Goal: Information Seeking & Learning: Find specific fact

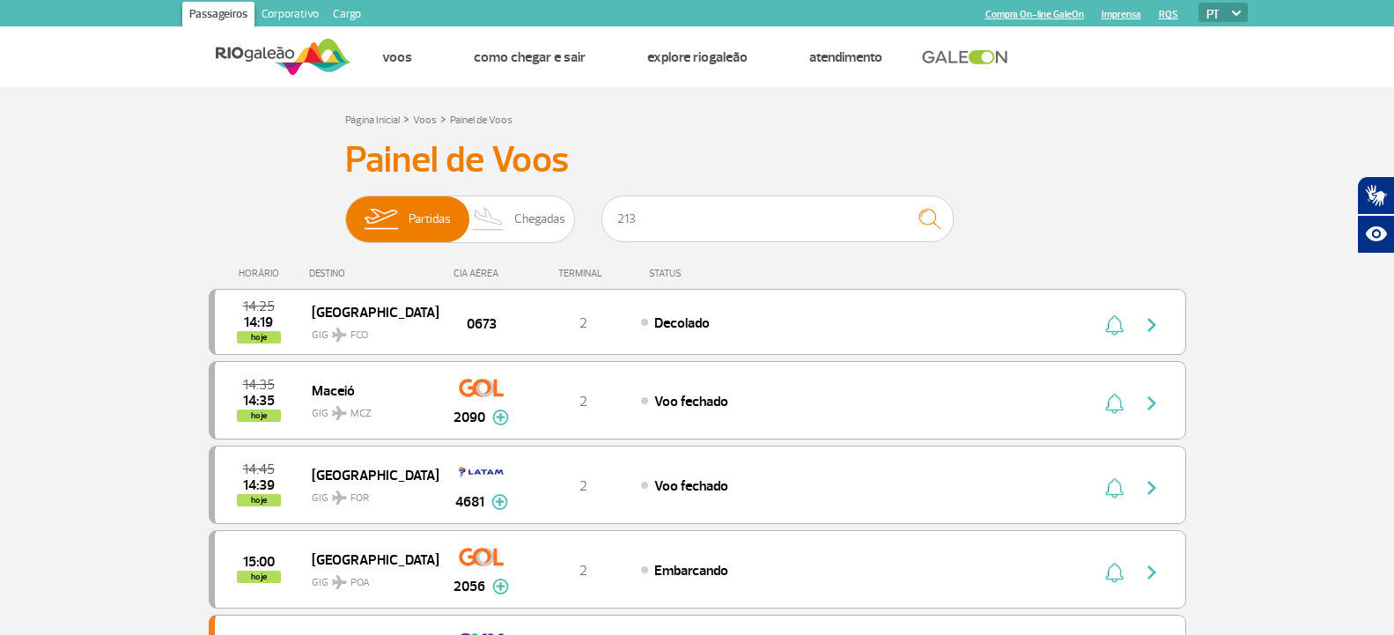
type input "2130"
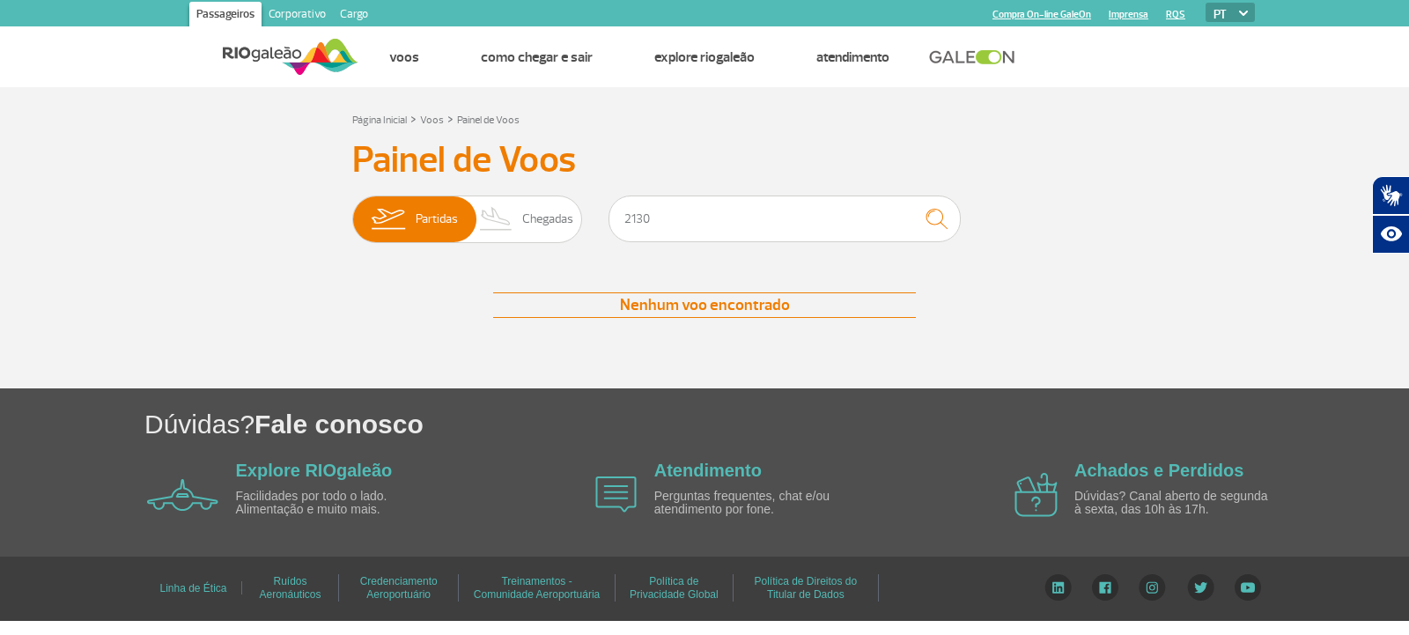
click at [730, 211] on input "2130" at bounding box center [785, 219] width 352 height 47
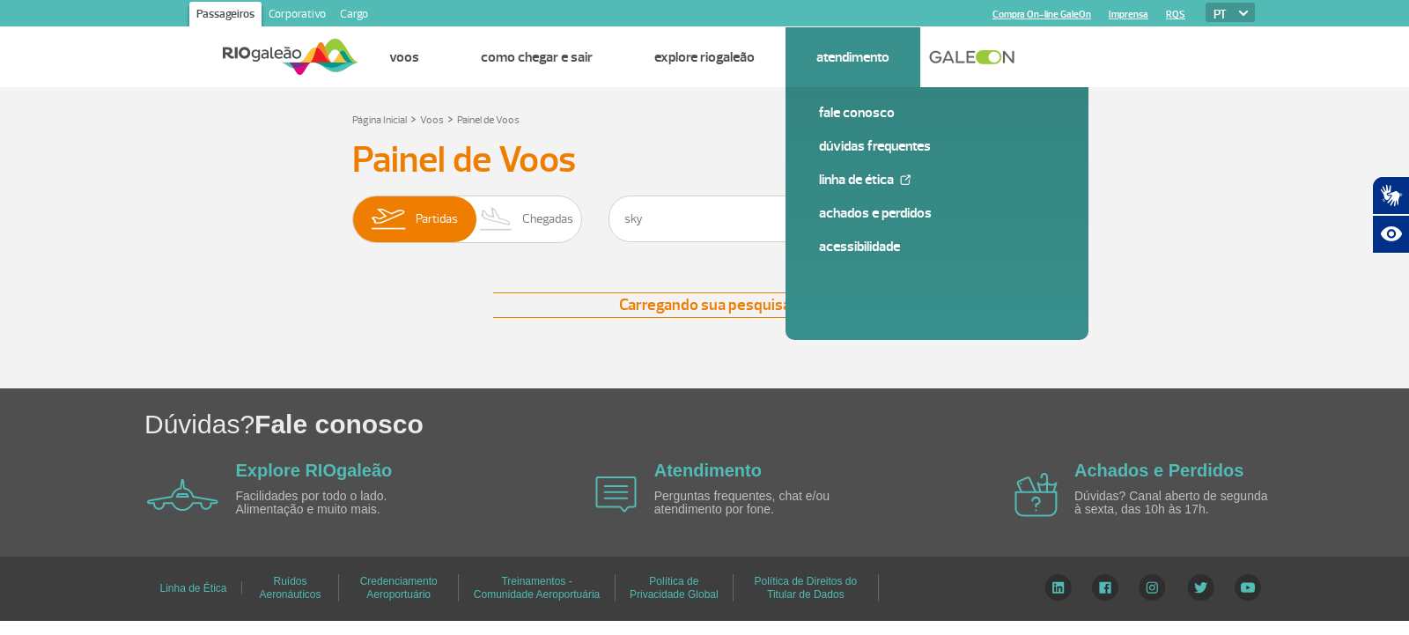
type input "sky"
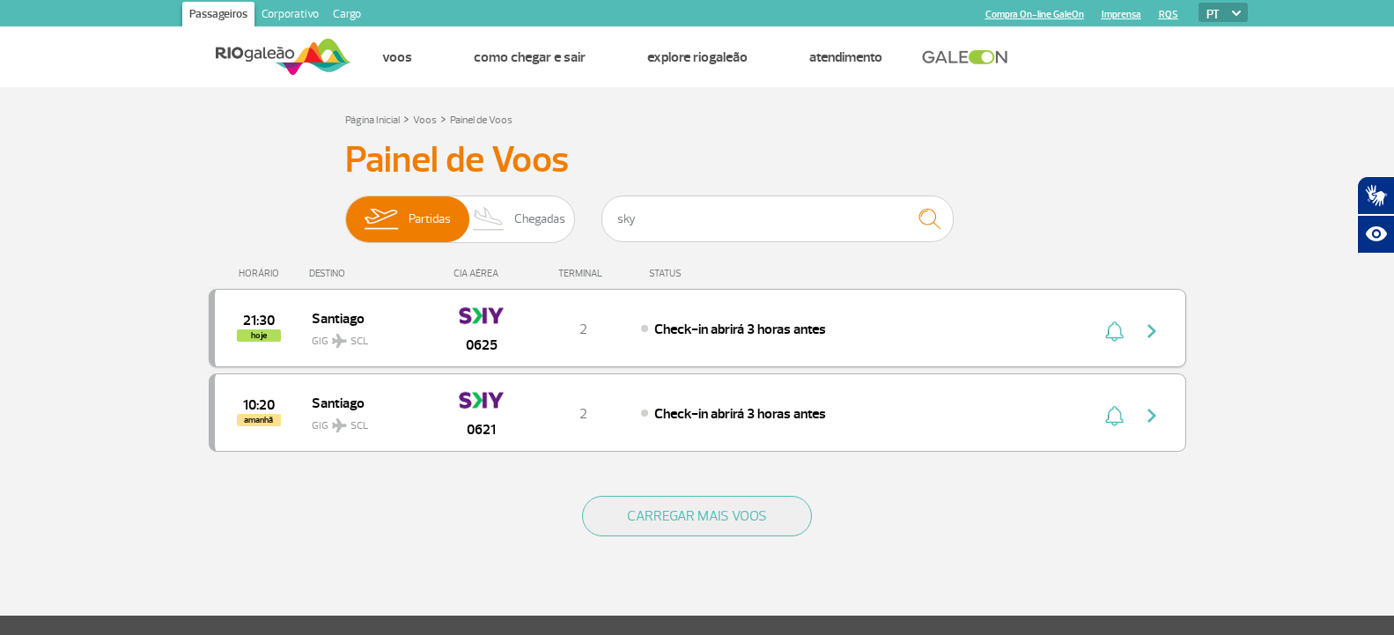
click at [670, 319] on div "Check-in abrirá 3 horas antes" at bounding box center [835, 328] width 388 height 19
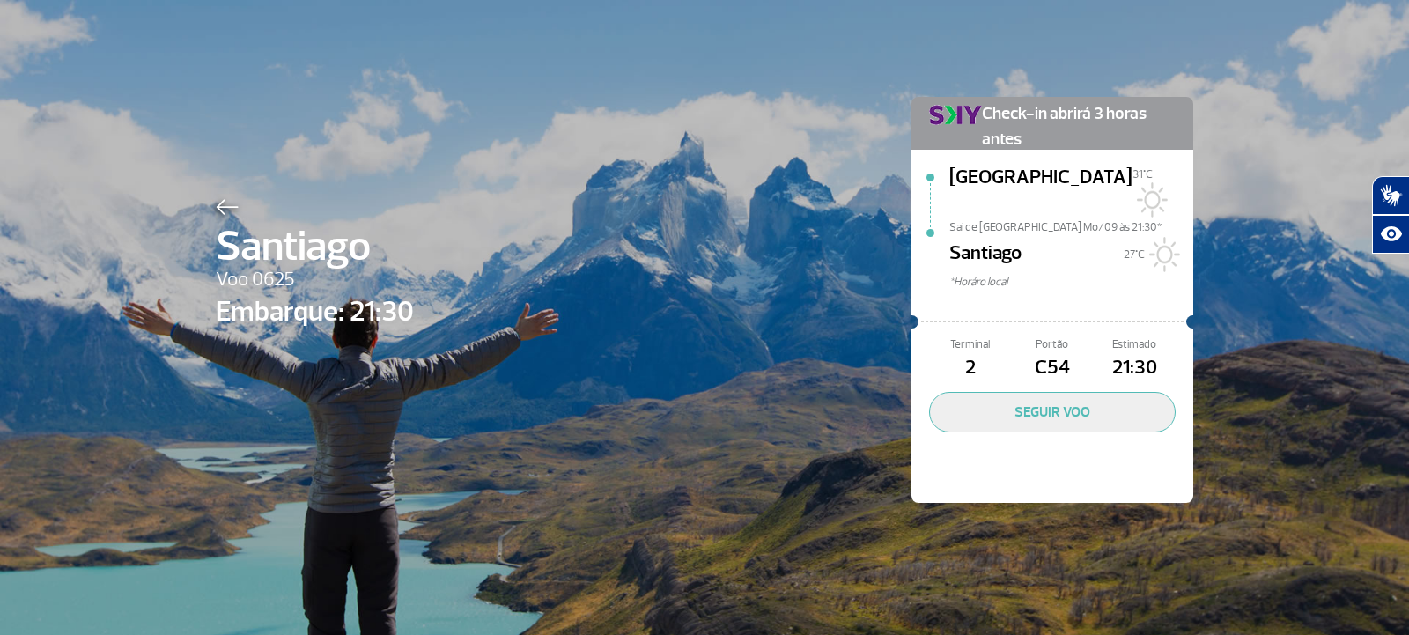
drag, startPoint x: 1031, startPoint y: 342, endPoint x: 1083, endPoint y: 328, distance: 53.8
click at [1083, 336] on div "Portão C54" at bounding box center [1052, 359] width 82 height 47
click at [238, 208] on div at bounding box center [315, 204] width 198 height 21
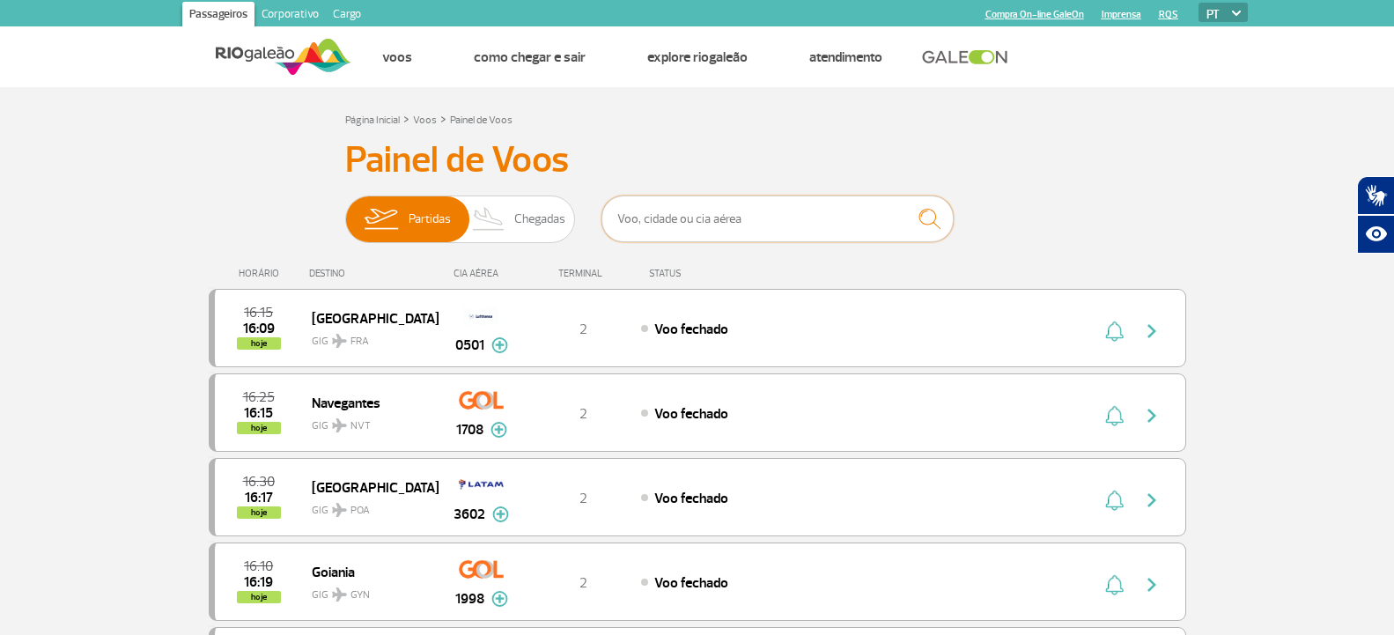
click at [782, 209] on input "text" at bounding box center [778, 219] width 352 height 47
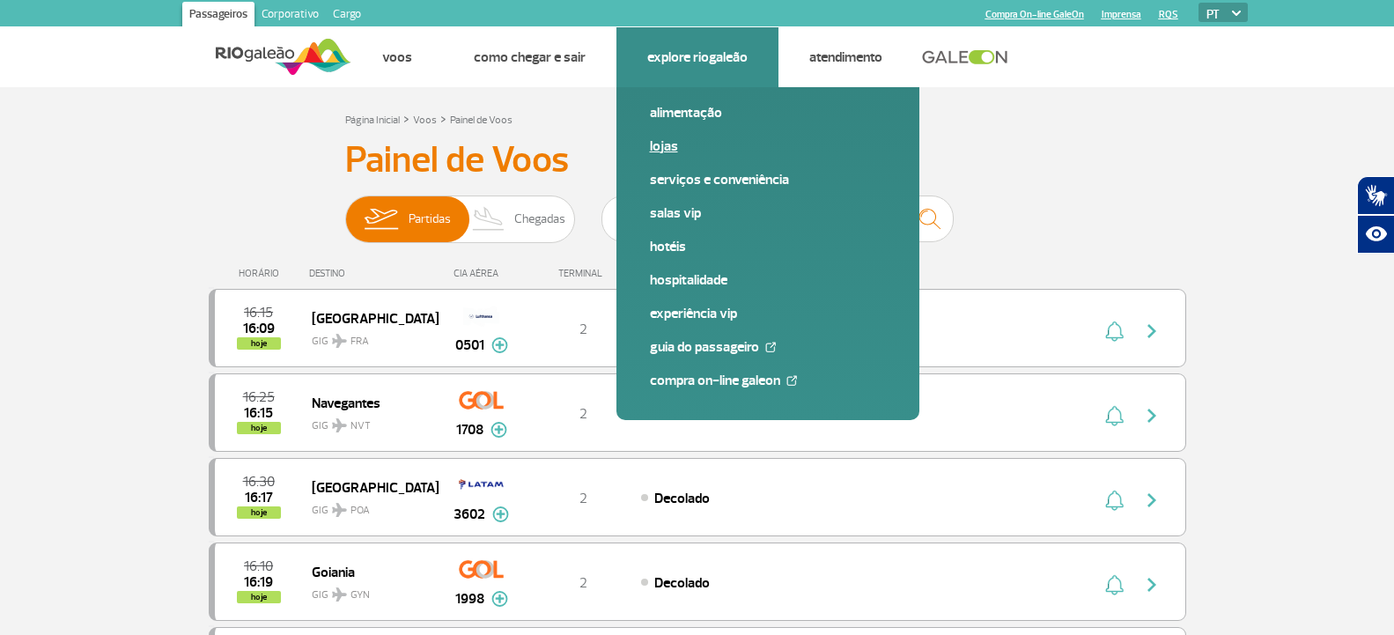
click at [658, 152] on link "Lojas" at bounding box center [768, 146] width 236 height 19
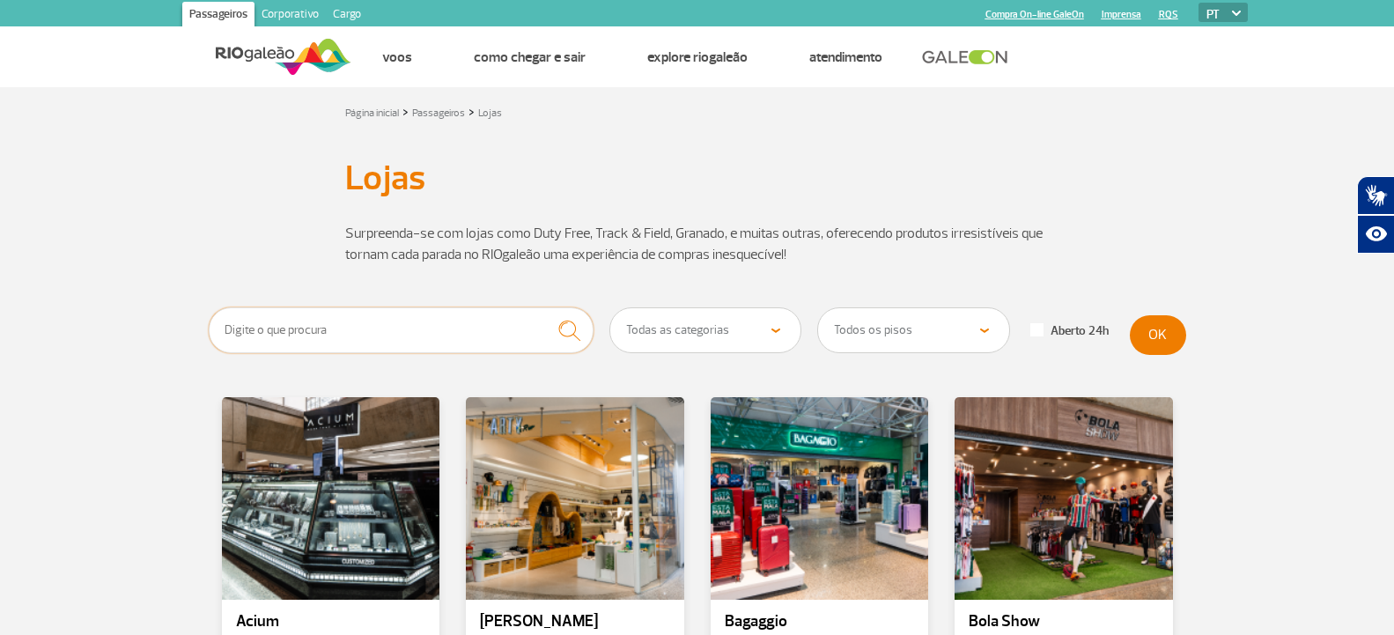
click at [336, 331] on input "text" at bounding box center [402, 330] width 386 height 46
type input "interfarma"
click at [545, 307] on button "submit" at bounding box center [569, 330] width 48 height 47
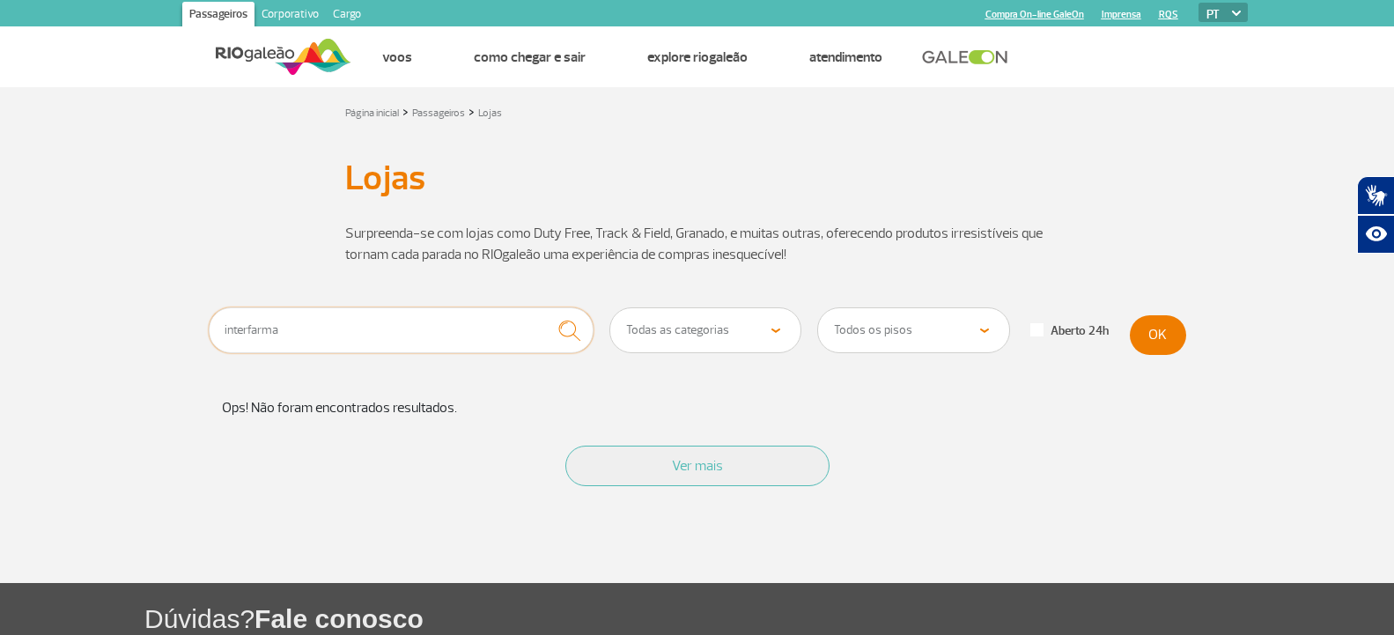
click at [349, 349] on input "interfarma" at bounding box center [402, 330] width 386 height 46
type input "farma"
click at [545, 307] on button "submit" at bounding box center [569, 330] width 48 height 47
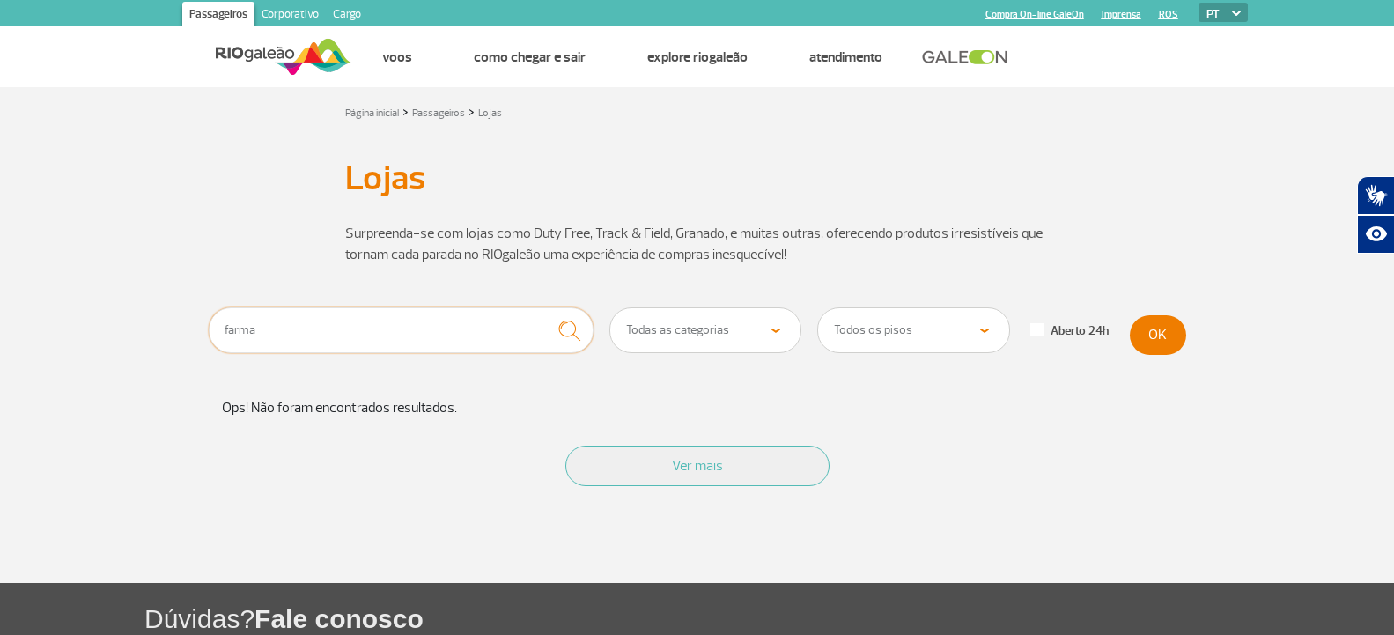
click at [506, 331] on input "farma" at bounding box center [402, 330] width 386 height 46
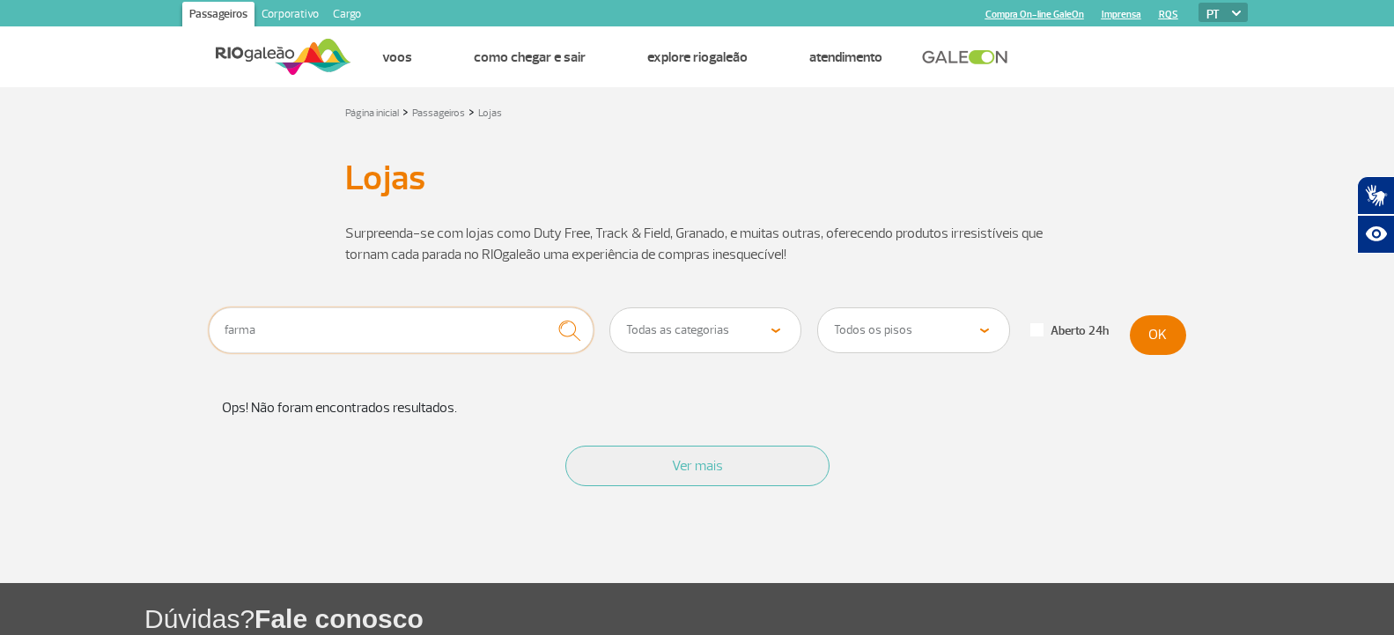
click at [506, 331] on input "farma" at bounding box center [402, 330] width 386 height 46
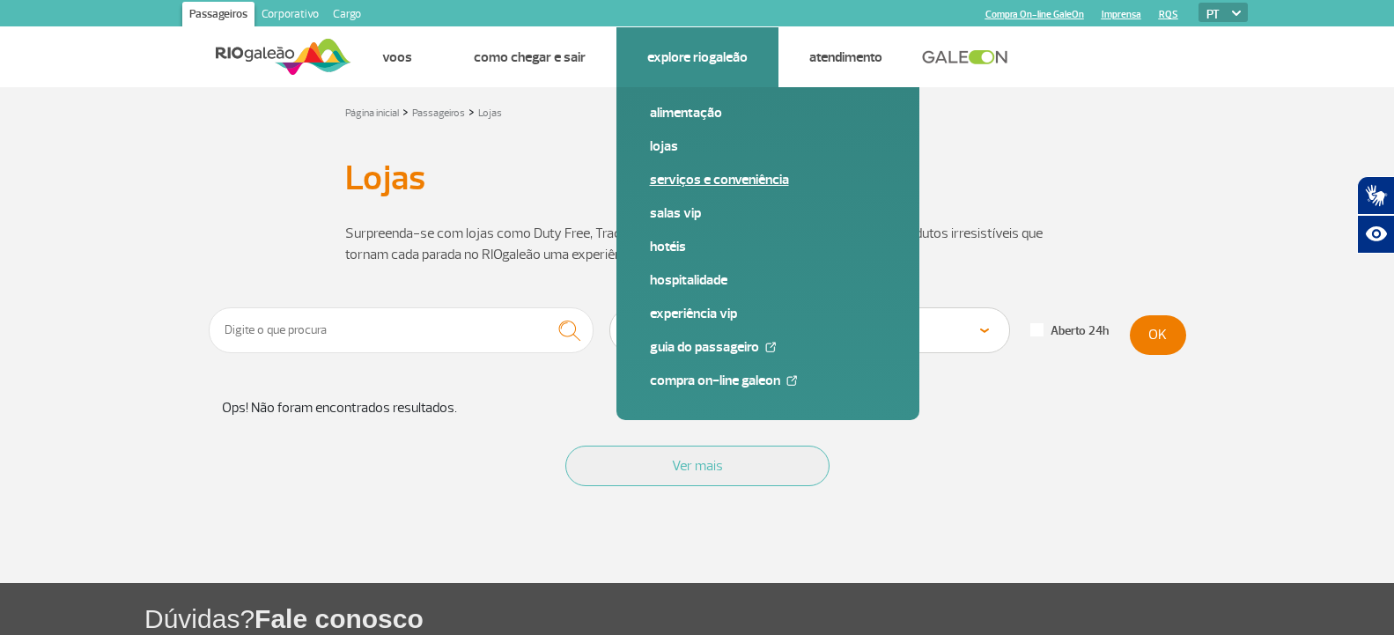
click at [679, 171] on link "Serviços e Conveniência" at bounding box center [768, 179] width 236 height 19
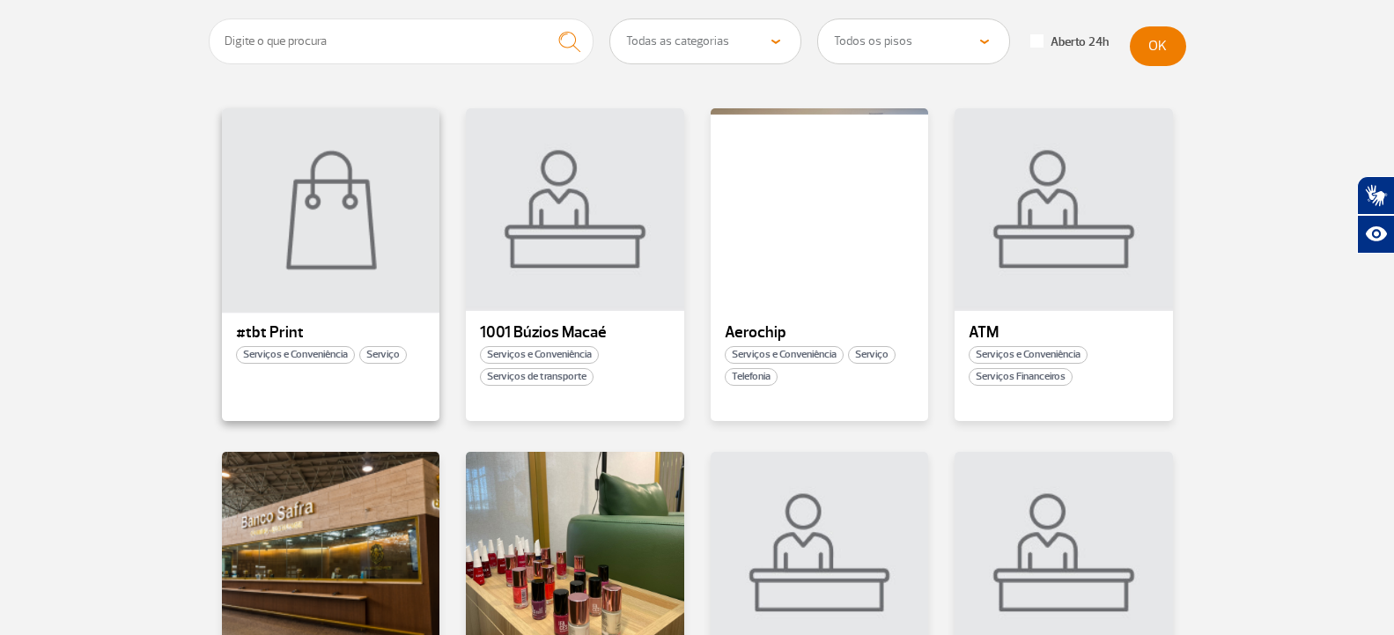
scroll to position [264, 0]
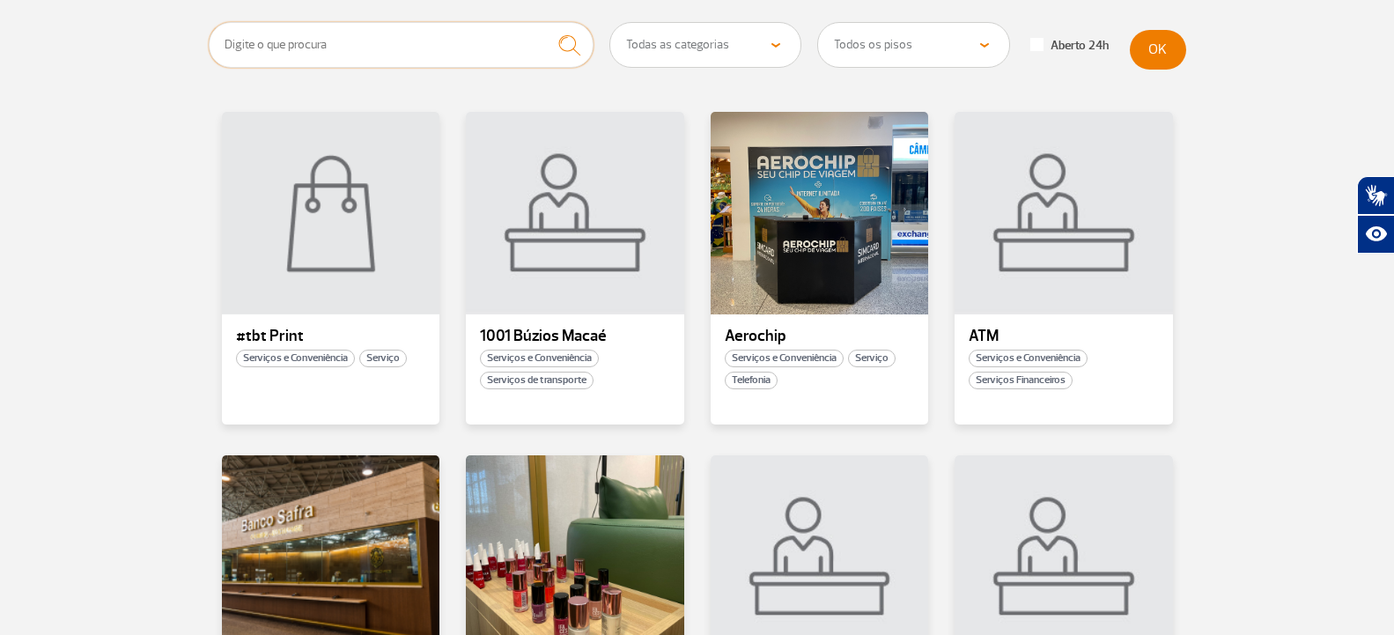
click at [394, 56] on input "text" at bounding box center [402, 45] width 386 height 46
type input "interfarma"
click at [554, 48] on img "submit" at bounding box center [569, 45] width 38 height 36
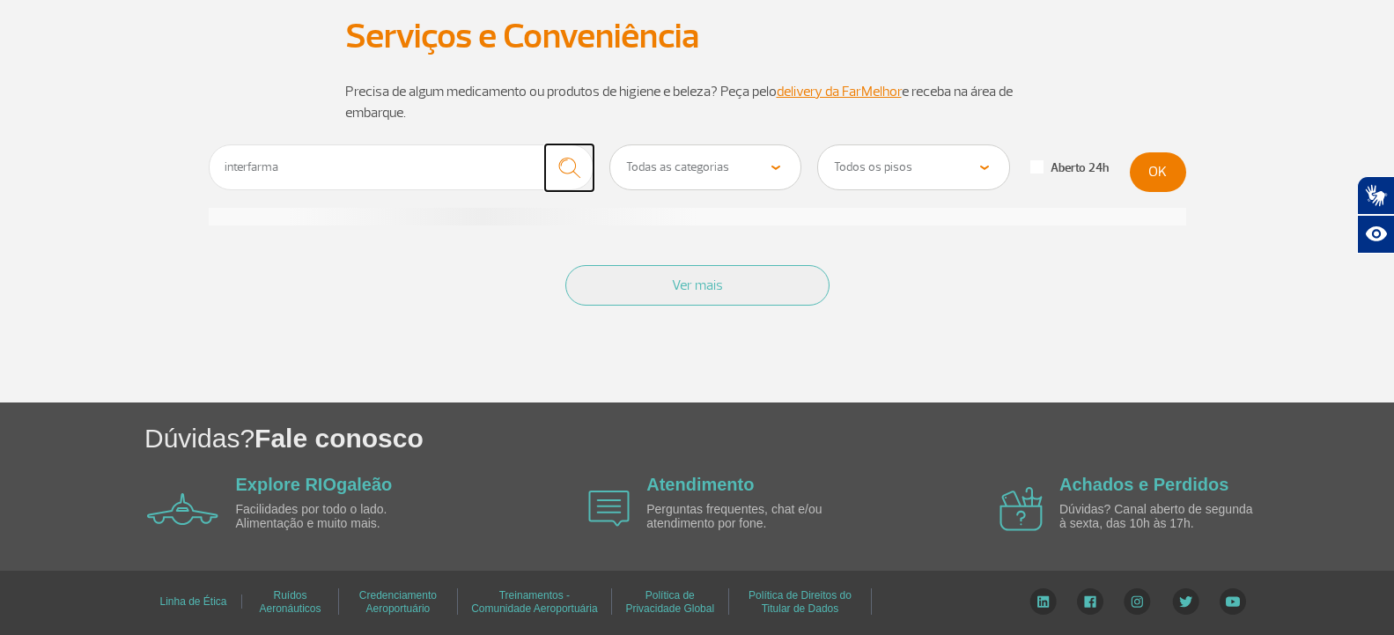
scroll to position [159, 0]
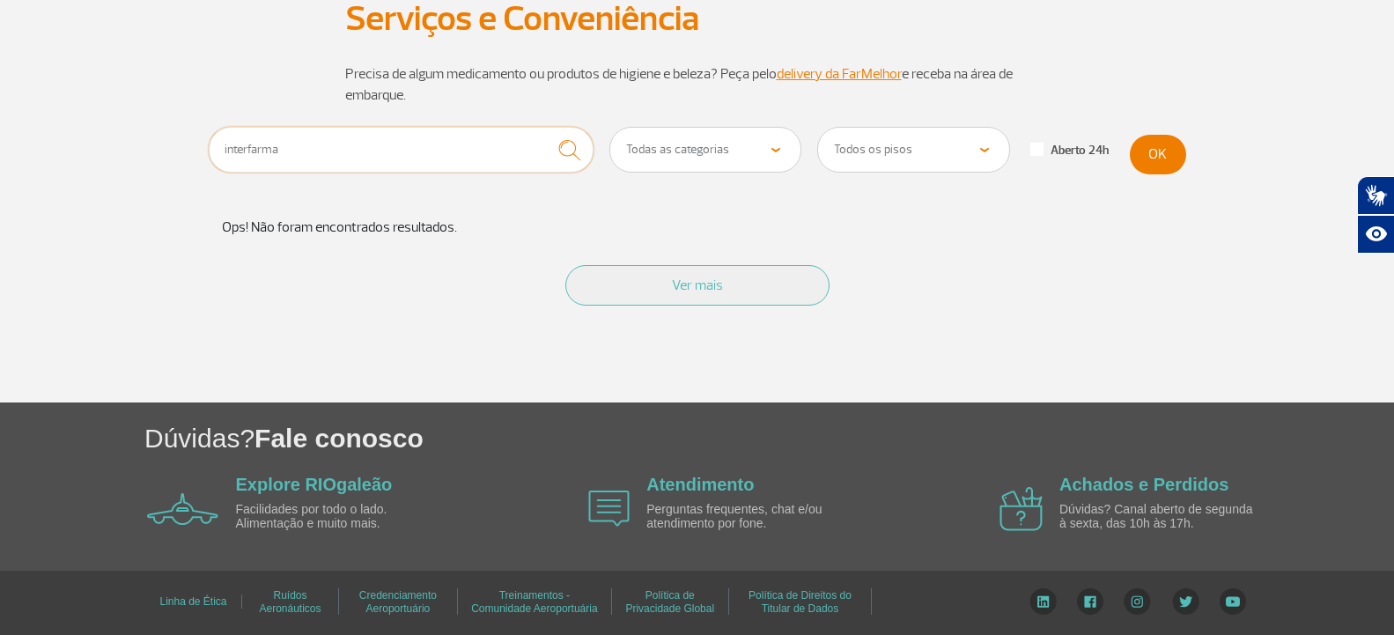
click at [499, 148] on input "interfarma" at bounding box center [402, 150] width 386 height 46
click at [420, 259] on div "Ver mais" at bounding box center [698, 305] width 978 height 107
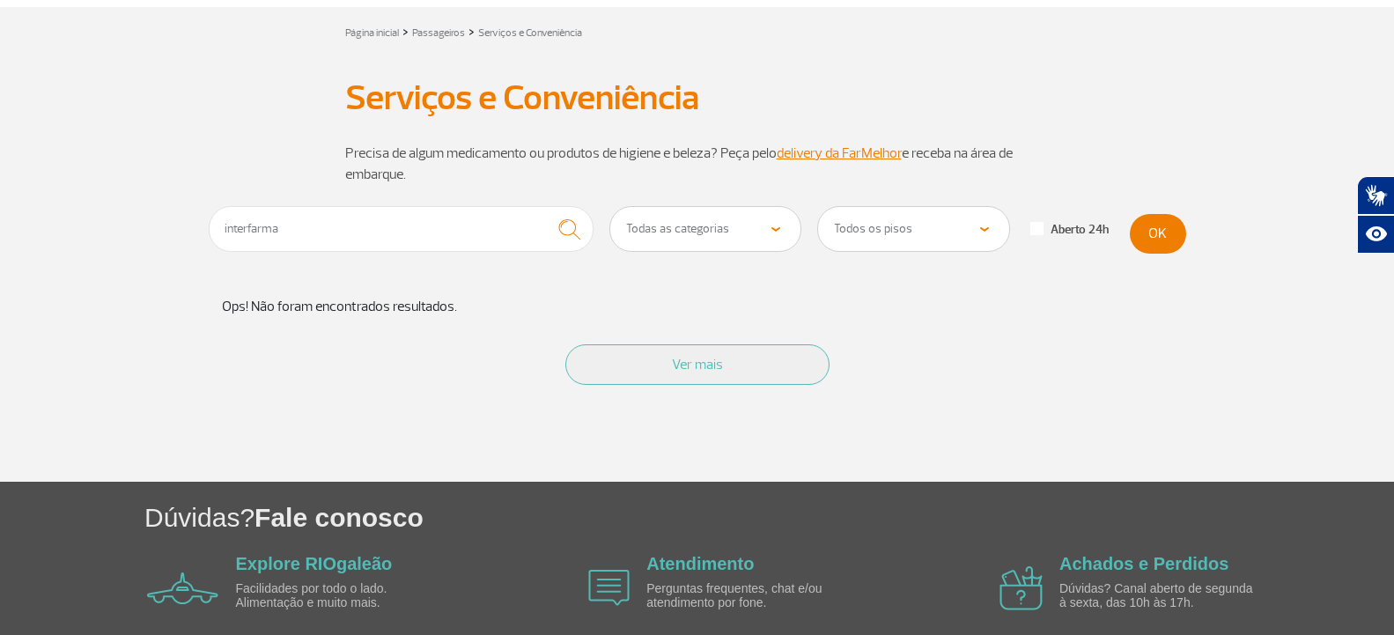
scroll to position [0, 0]
